Goal: Information Seeking & Learning: Check status

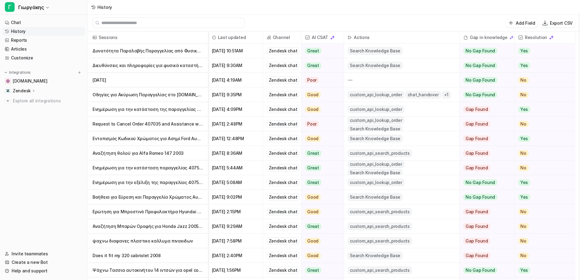
click at [160, 51] on p "Δυνατότητα Παραλαβής Παραγγελίας από Φυσικό Κατάστημα" at bounding box center [148, 51] width 111 height 15
click at [130, 78] on p "[DATE]" at bounding box center [148, 80] width 111 height 15
click at [133, 95] on p "Οδηγίες για Ακύρωση Παραγγελίας στο [DOMAIN_NAME]" at bounding box center [148, 94] width 111 height 15
click at [125, 111] on p "Ενημέρωση για την κατάσταση της παραγγελίας 407504" at bounding box center [148, 109] width 111 height 15
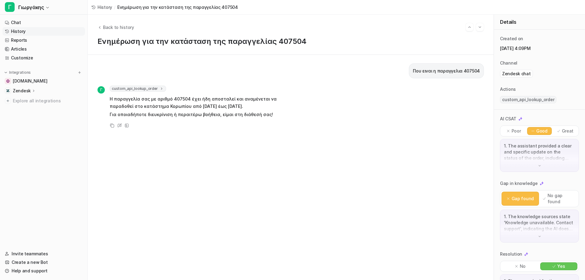
click at [471, 72] on p "Που ειναι η παραγγελια 407504" at bounding box center [446, 70] width 67 height 7
copy p "407504"
